Goal: Information Seeking & Learning: Learn about a topic

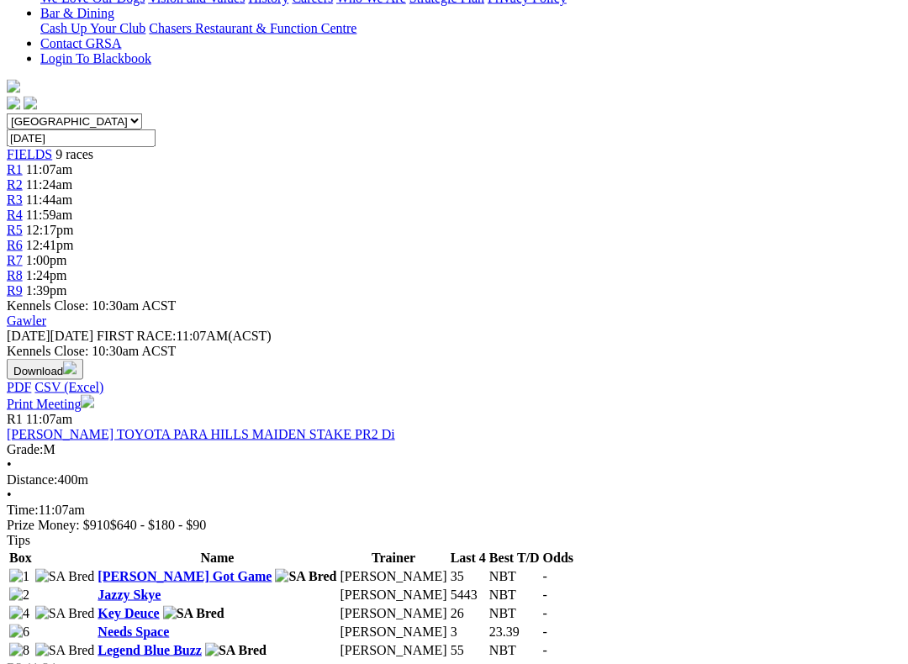
scroll to position [436, 0]
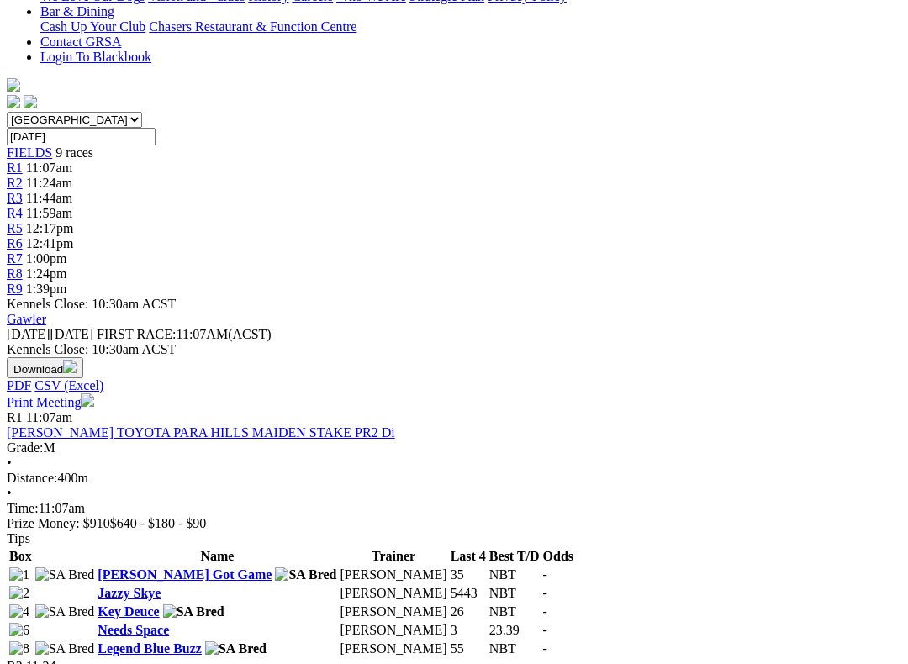
click at [145, 641] on link "Legend Blue Buzz" at bounding box center [150, 648] width 104 height 14
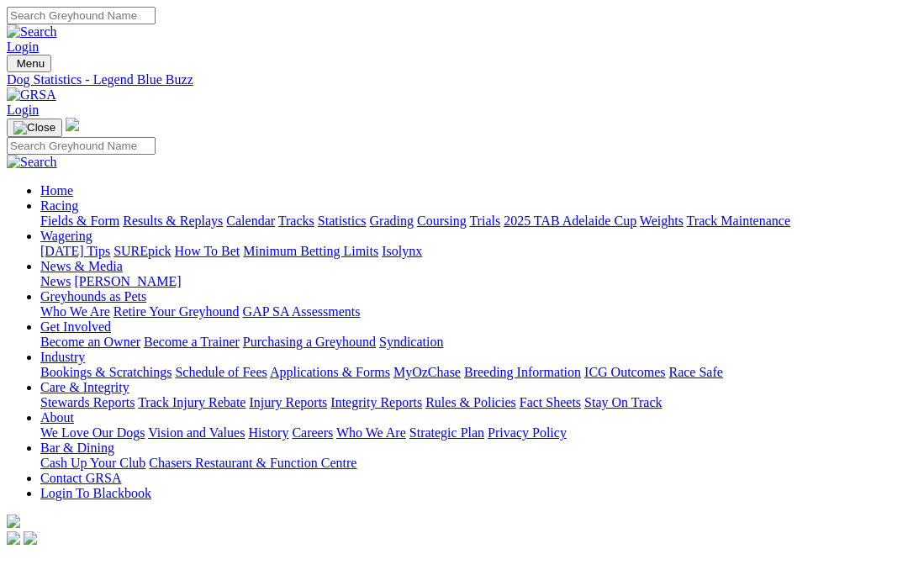
scroll to position [-7, 0]
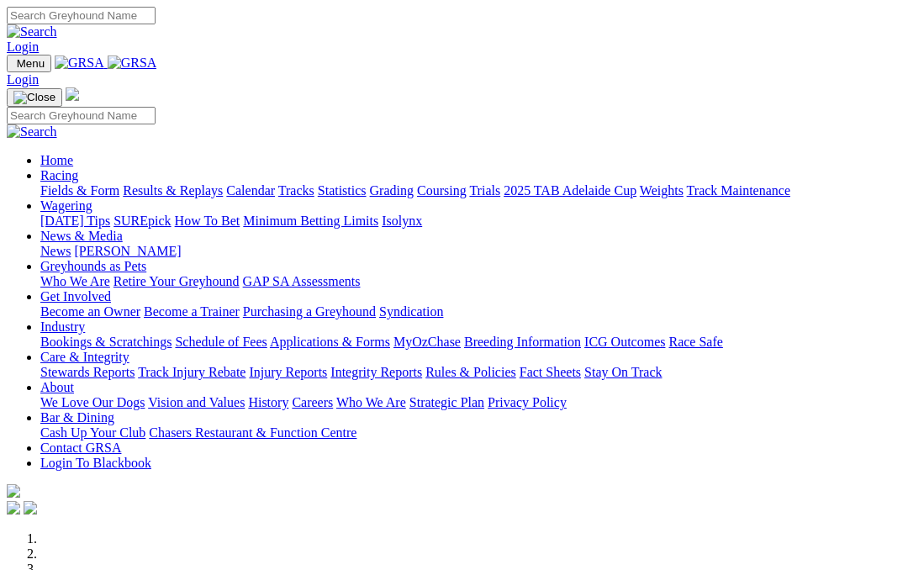
click at [123, 229] on link "News & Media" at bounding box center [81, 236] width 82 height 14
